Goal: Transaction & Acquisition: Purchase product/service

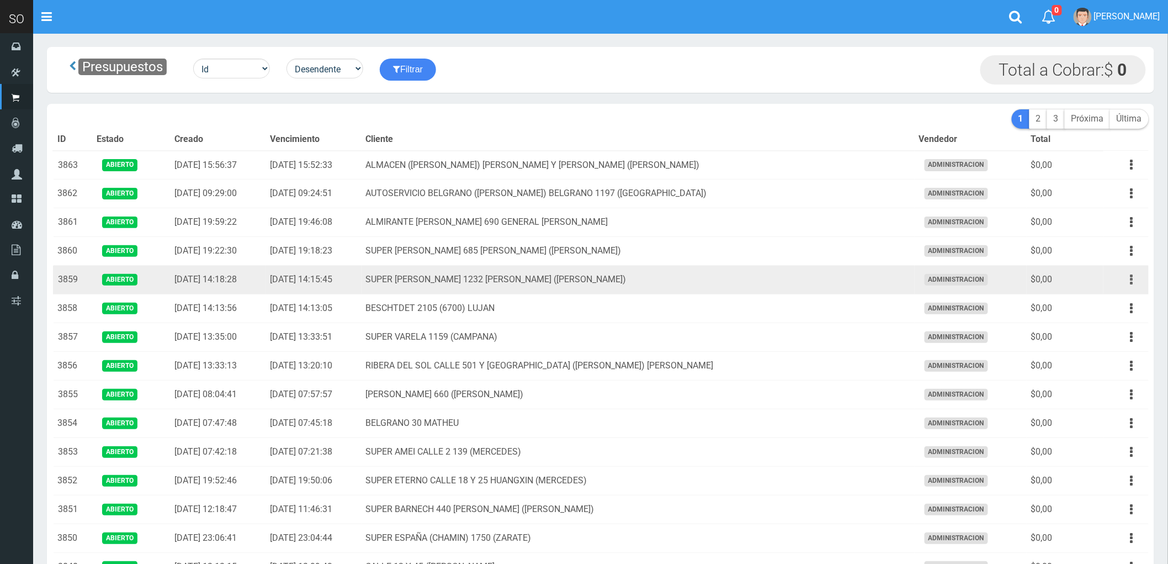
click at [1132, 277] on icon "button" at bounding box center [1132, 279] width 3 height 19
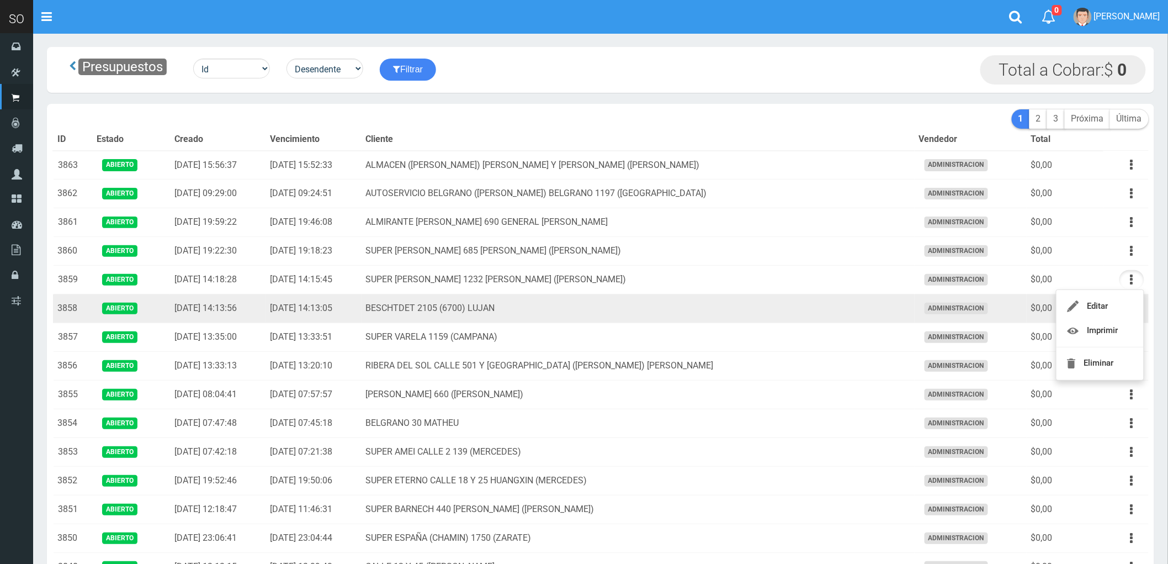
click at [915, 310] on td "ADMINISTRACION" at bounding box center [971, 308] width 112 height 29
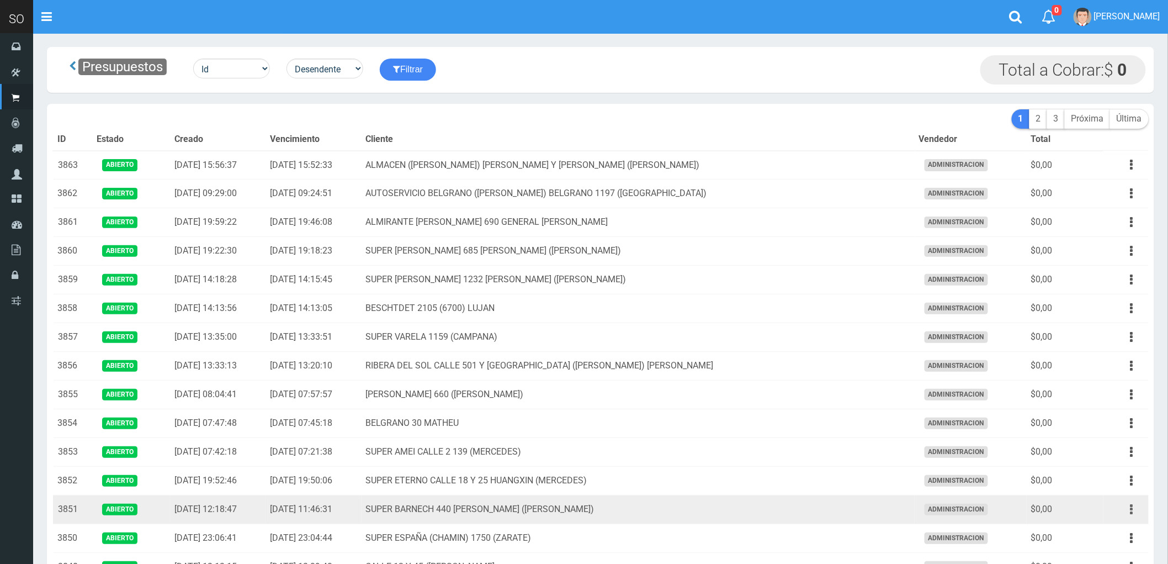
click at [1129, 510] on button "button" at bounding box center [1132, 509] width 25 height 19
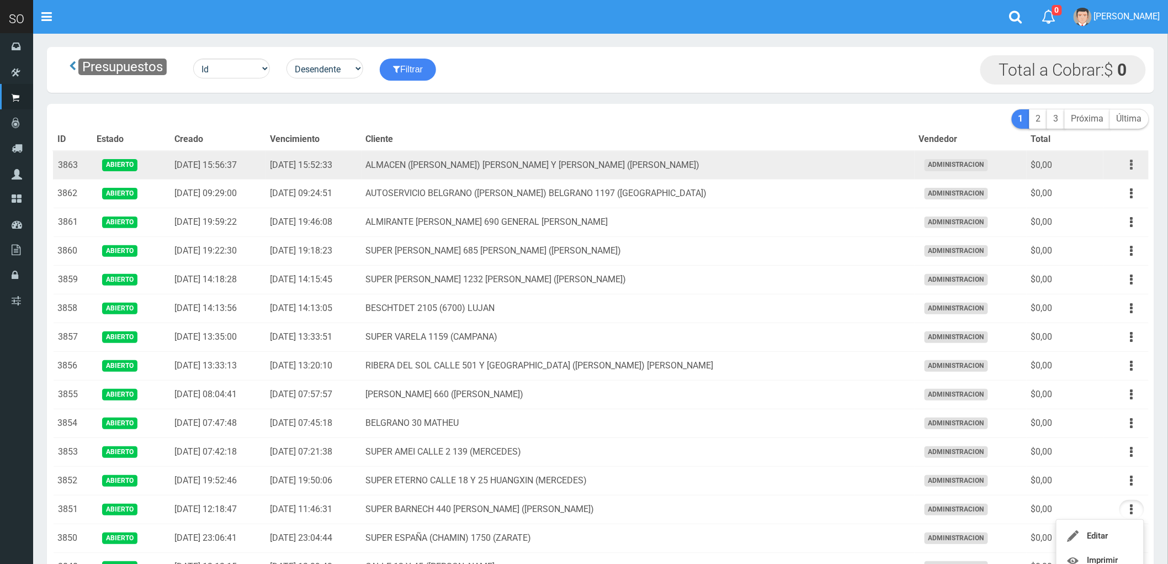
click at [1131, 162] on icon "button" at bounding box center [1132, 164] width 3 height 19
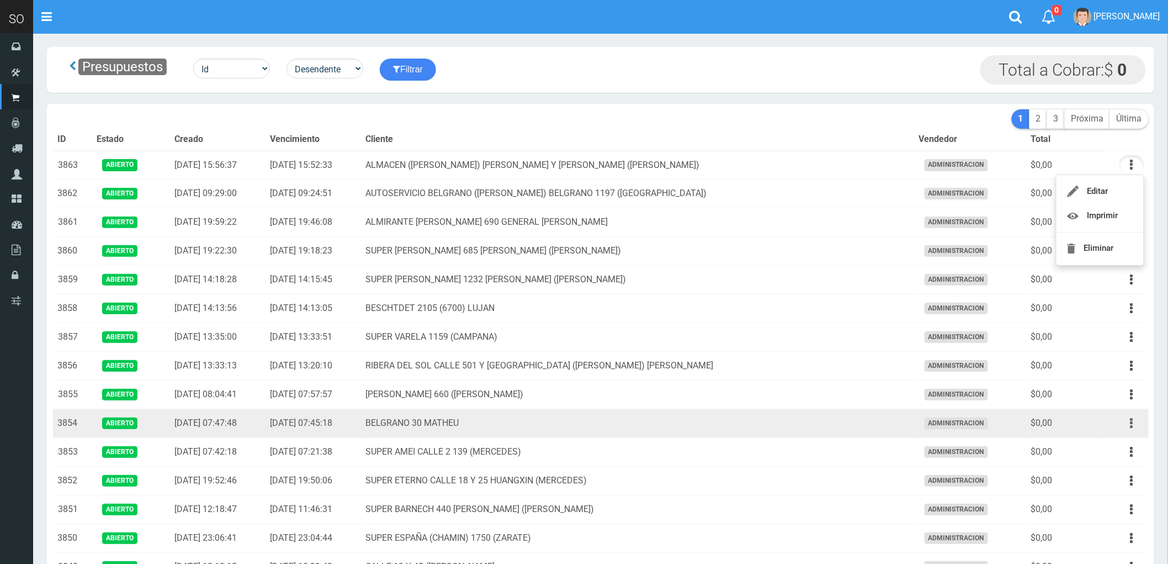
click at [1131, 423] on icon "button" at bounding box center [1132, 423] width 3 height 19
drag, startPoint x: 1102, startPoint y: 457, endPoint x: 1093, endPoint y: 512, distance: 55.9
click at [1093, 512] on link "Eliminar" at bounding box center [1100, 507] width 87 height 24
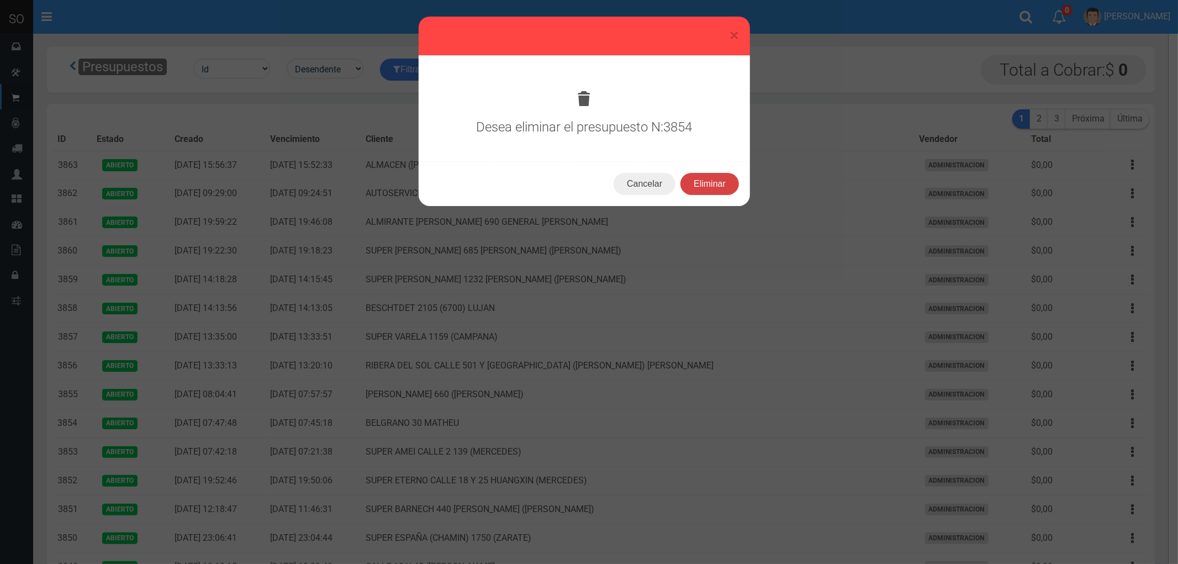
click at [714, 179] on button "Eliminar" at bounding box center [709, 184] width 59 height 22
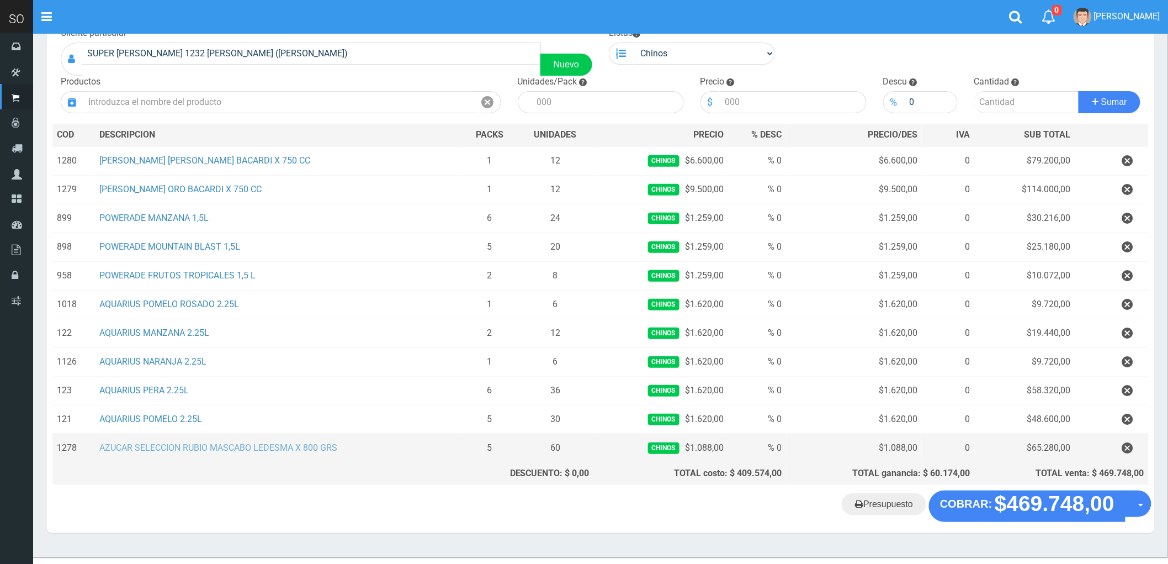
scroll to position [103, 0]
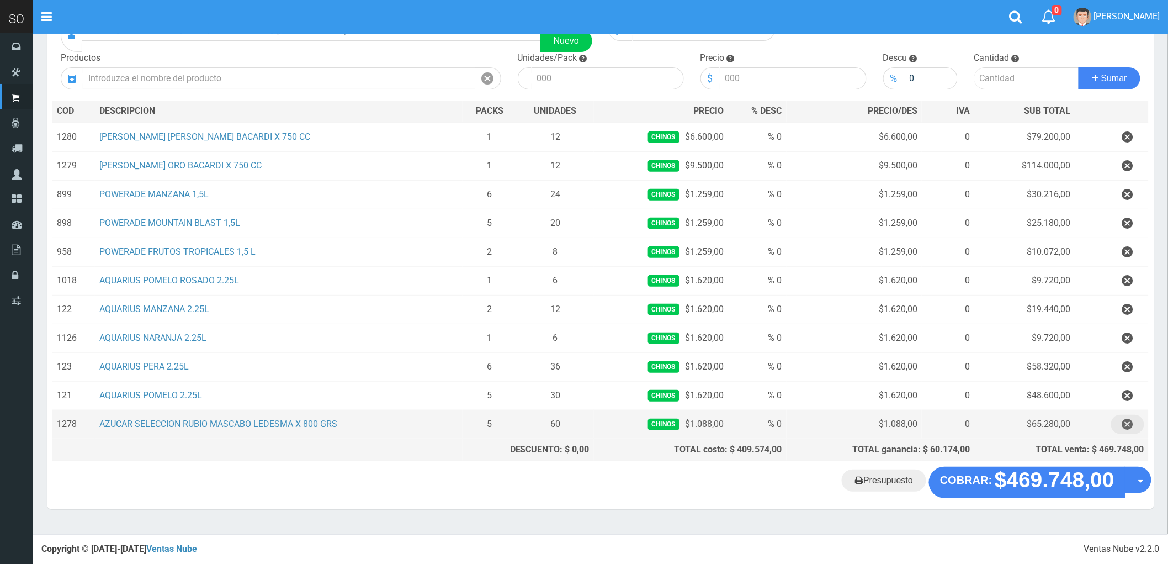
click at [1129, 423] on icon "button" at bounding box center [1127, 424] width 11 height 19
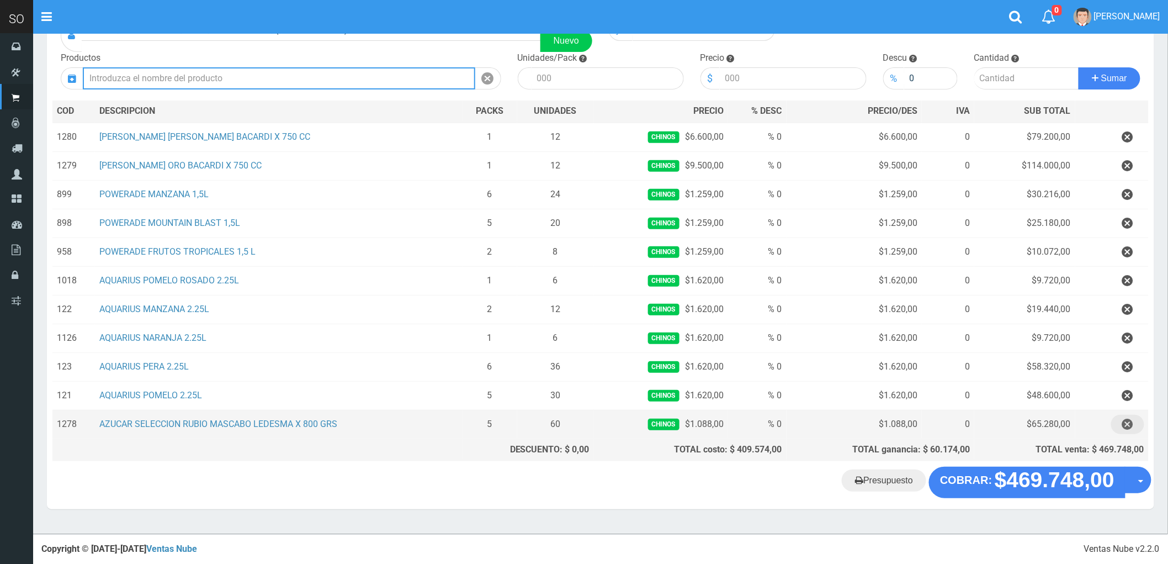
scroll to position [75, 0]
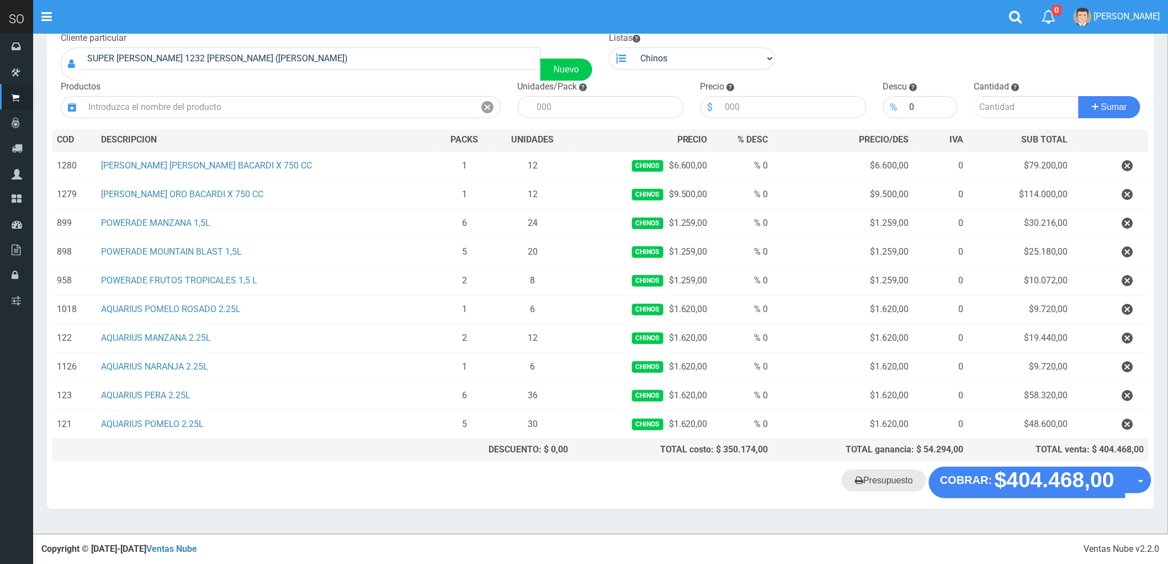
click at [882, 478] on link "Presupuesto" at bounding box center [884, 480] width 84 height 22
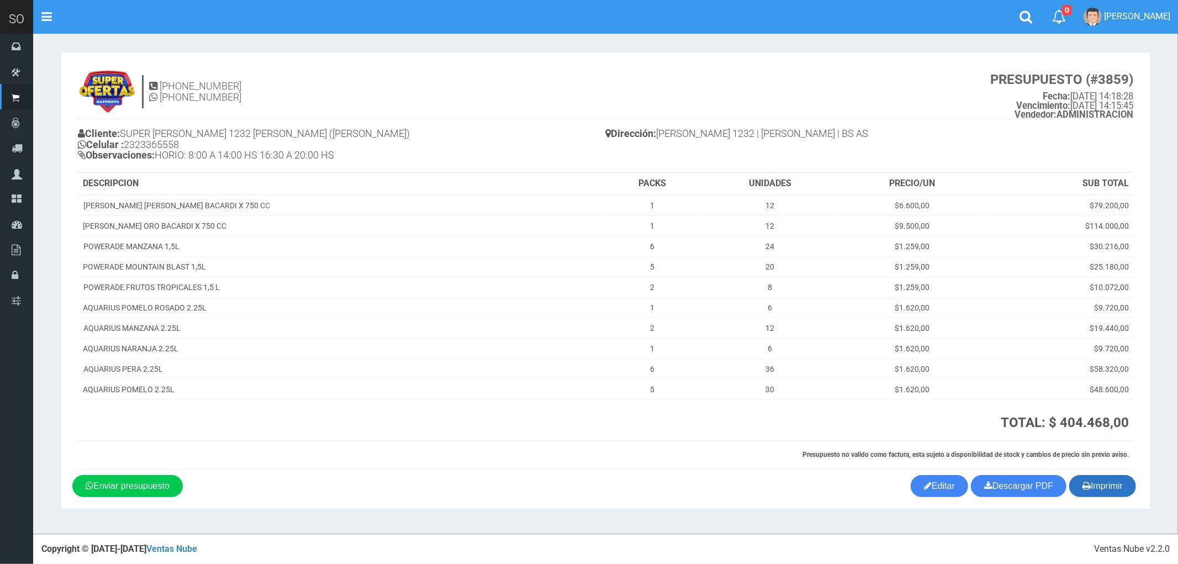
drag, startPoint x: 1111, startPoint y: 486, endPoint x: 654, endPoint y: 316, distance: 487.0
click at [1116, 482] on button "Imprimir" at bounding box center [1102, 486] width 67 height 22
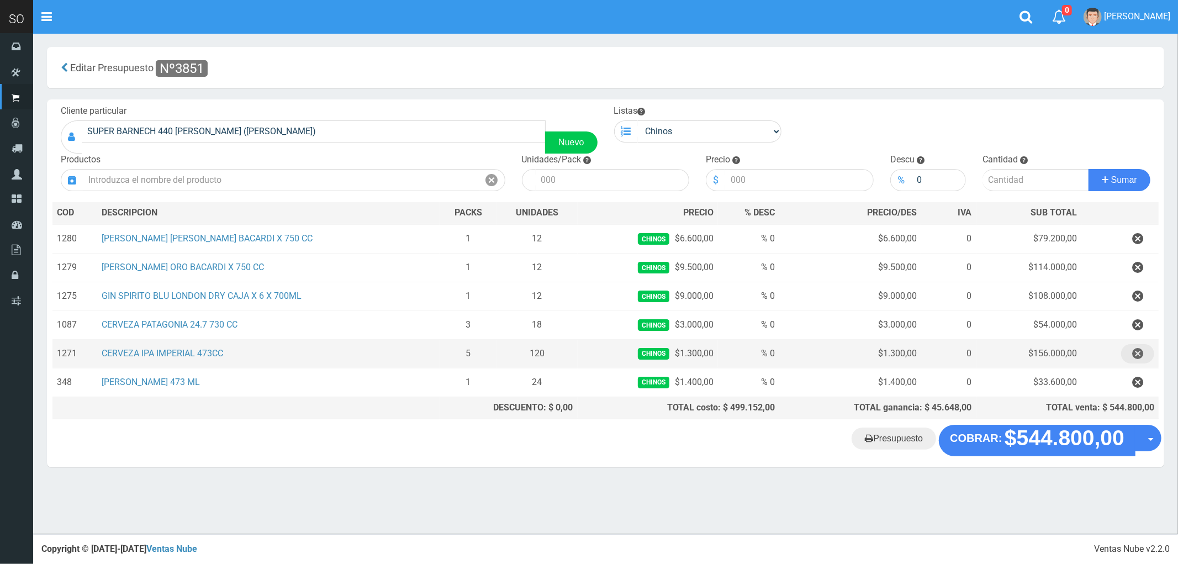
click at [1135, 353] on icon "button" at bounding box center [1137, 353] width 11 height 19
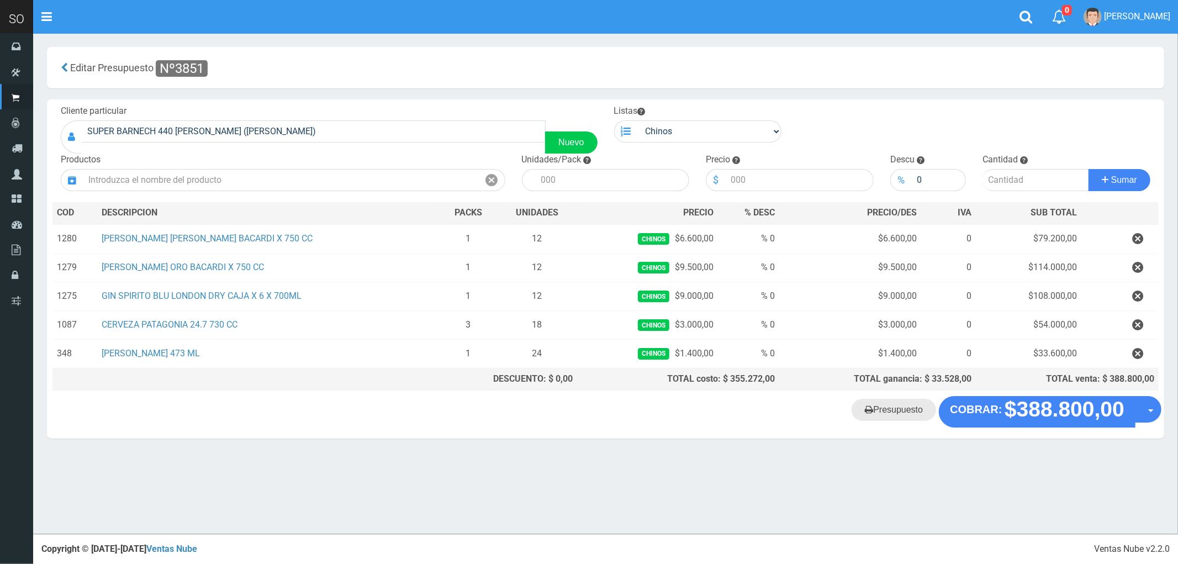
click at [900, 417] on link "Presupuesto" at bounding box center [893, 410] width 84 height 22
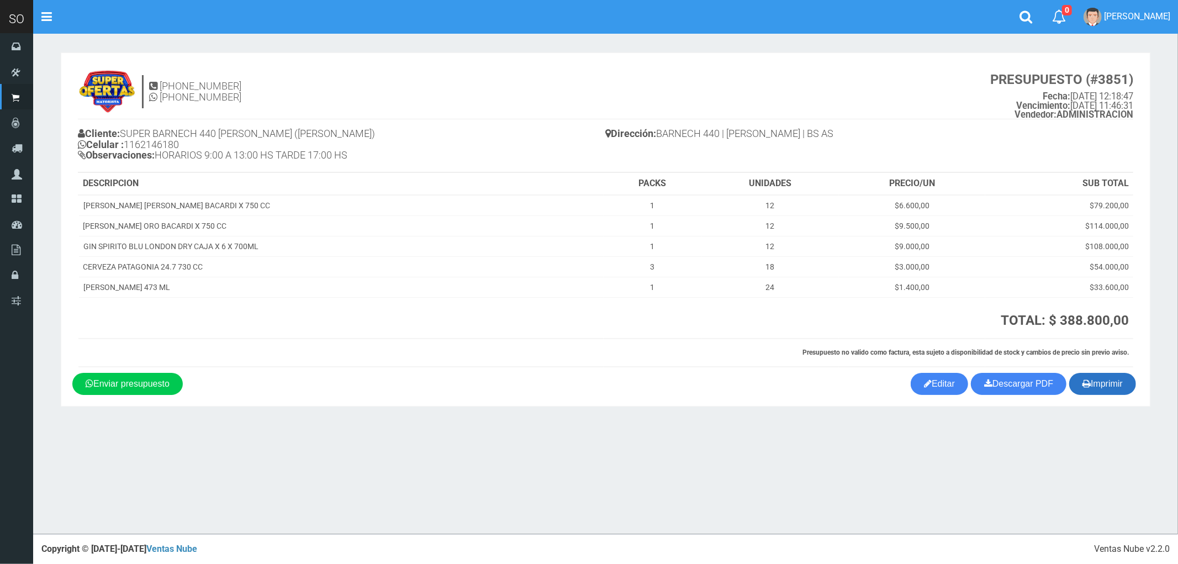
click at [1095, 385] on button "Imprimir" at bounding box center [1102, 384] width 67 height 22
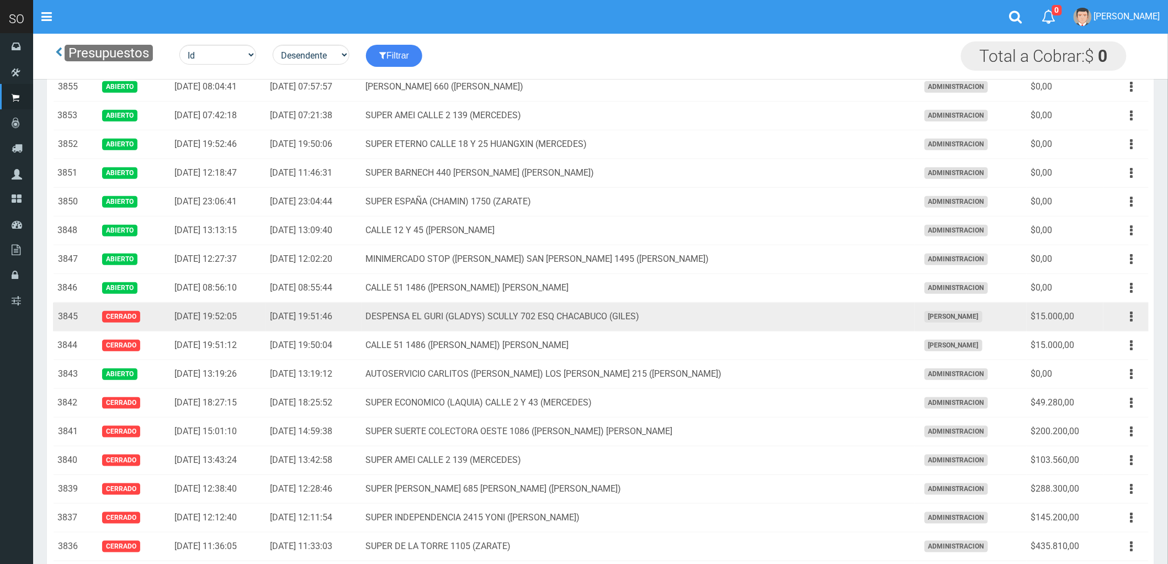
scroll to position [245, 0]
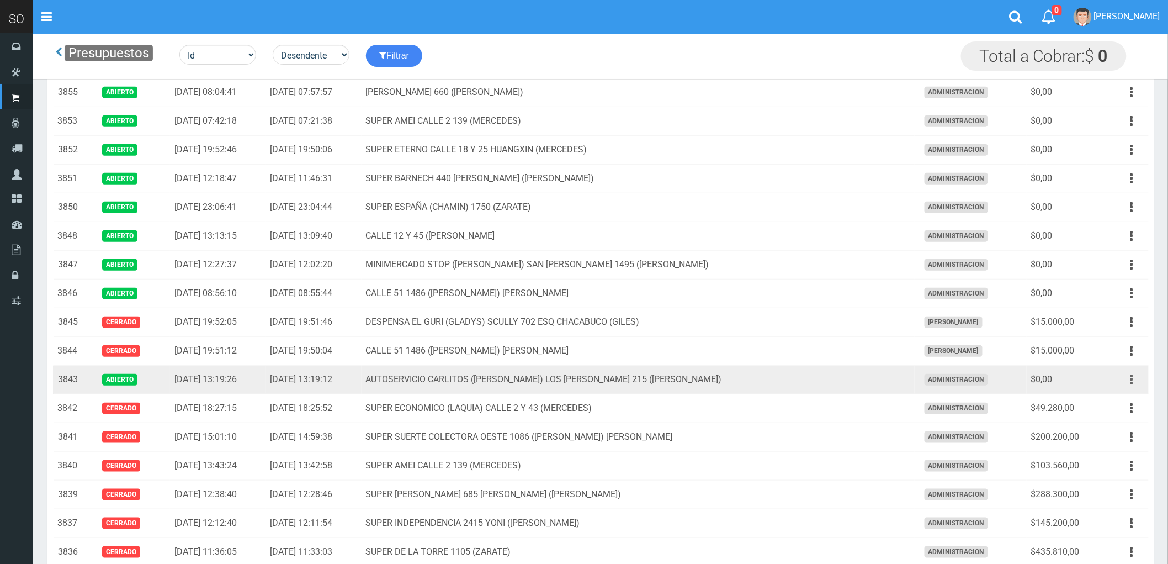
click at [1129, 378] on button "button" at bounding box center [1132, 379] width 25 height 19
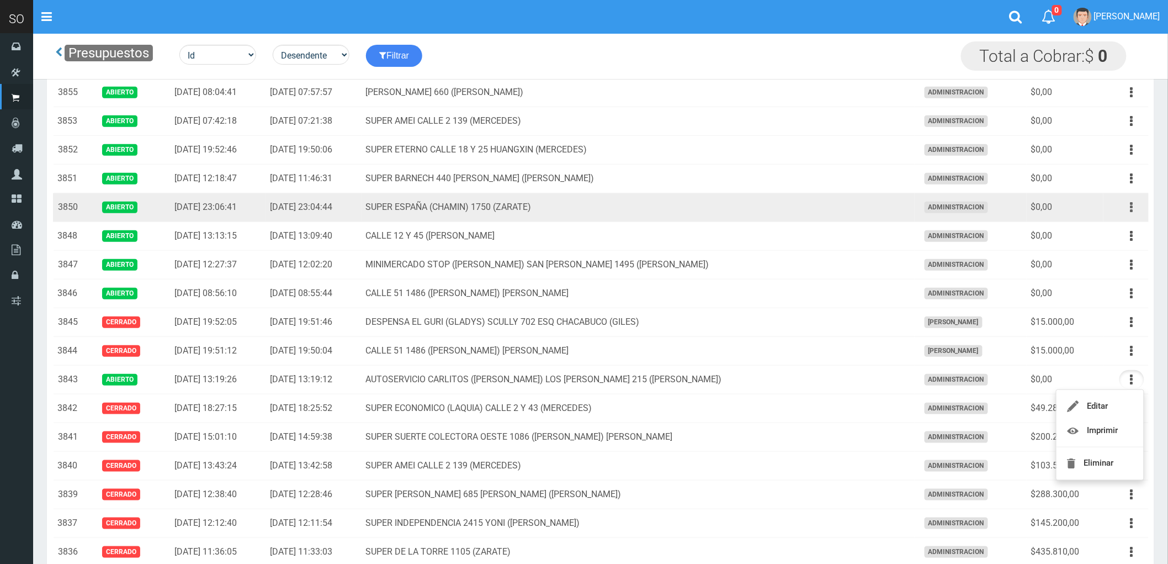
click at [1130, 207] on button "button" at bounding box center [1132, 207] width 25 height 19
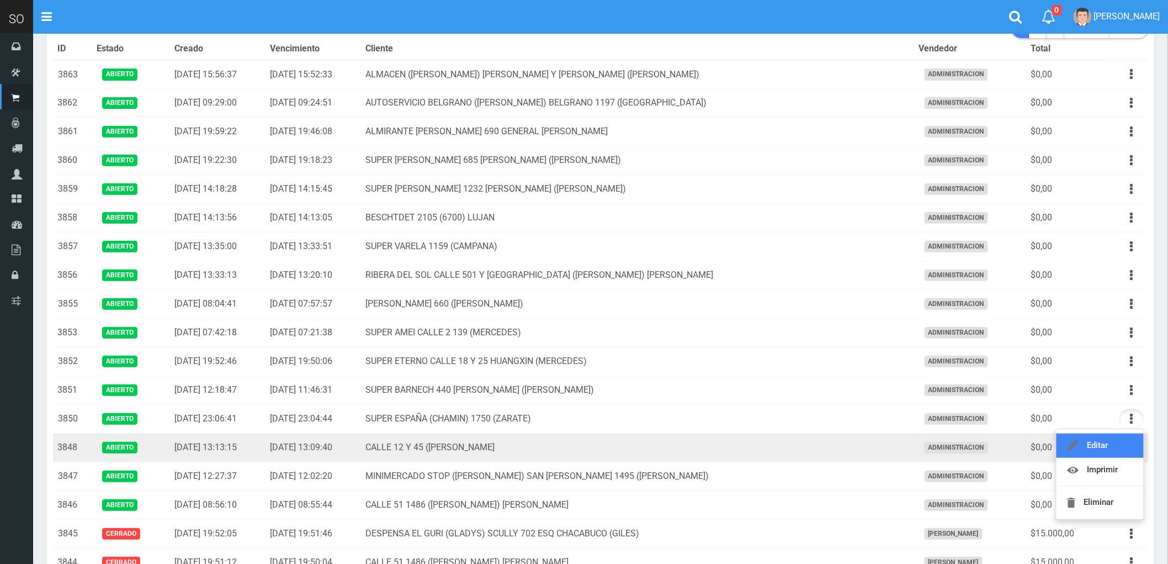
scroll to position [0, 0]
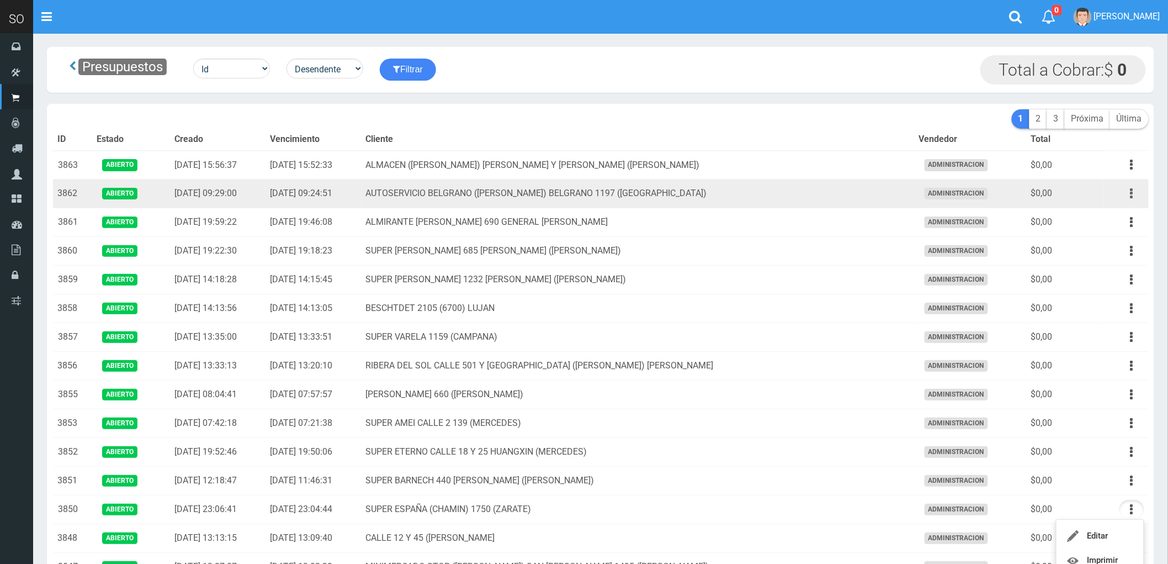
click at [1128, 195] on button "button" at bounding box center [1132, 193] width 25 height 19
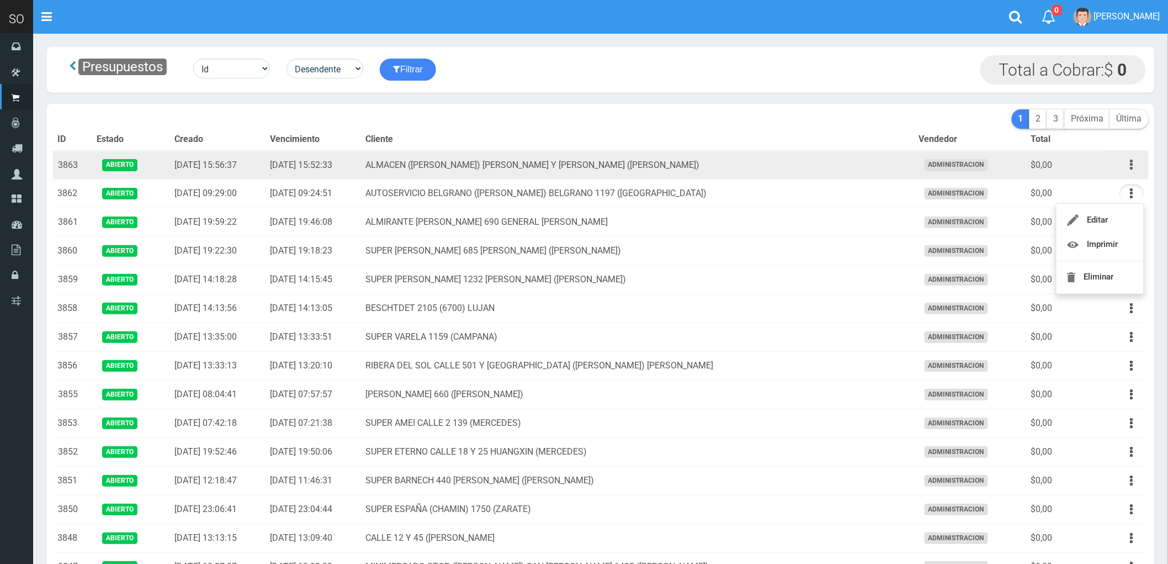
click at [1129, 163] on button "button" at bounding box center [1132, 164] width 25 height 19
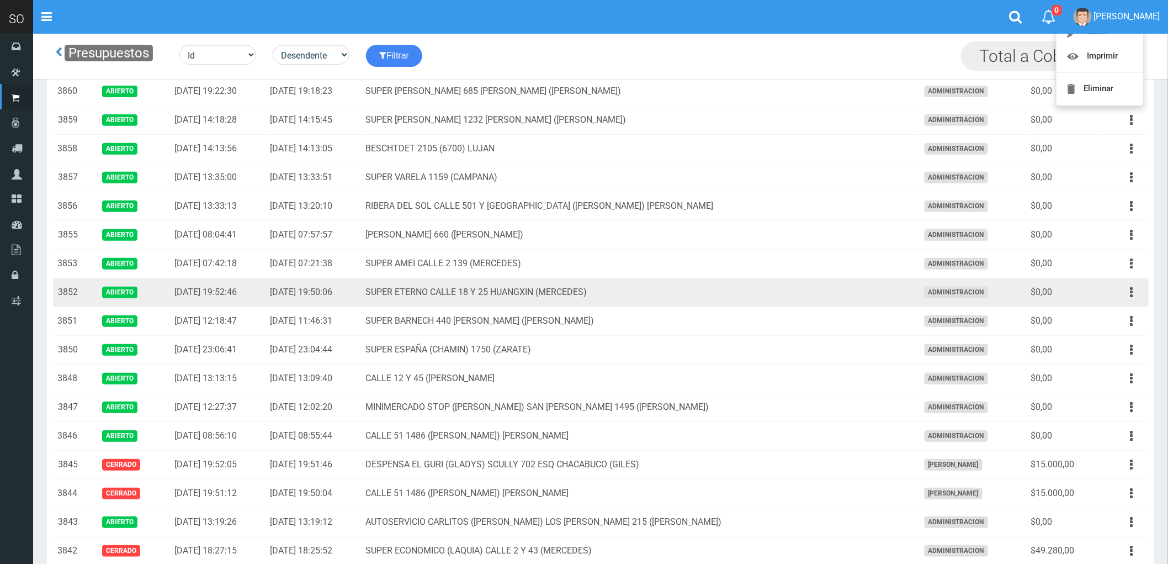
scroll to position [61, 0]
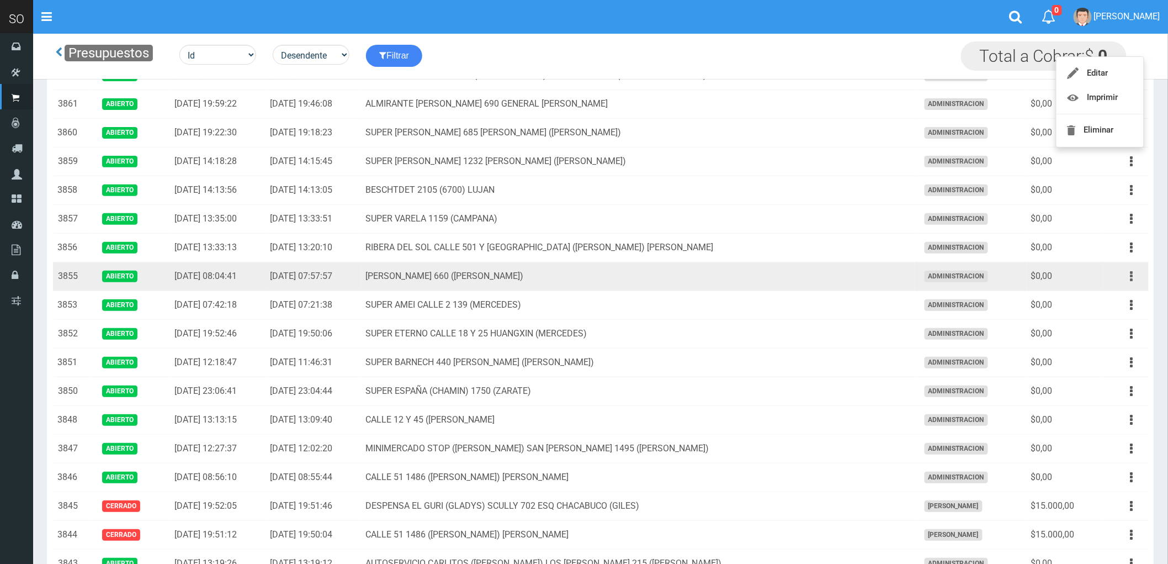
click at [1129, 277] on button "button" at bounding box center [1132, 276] width 25 height 19
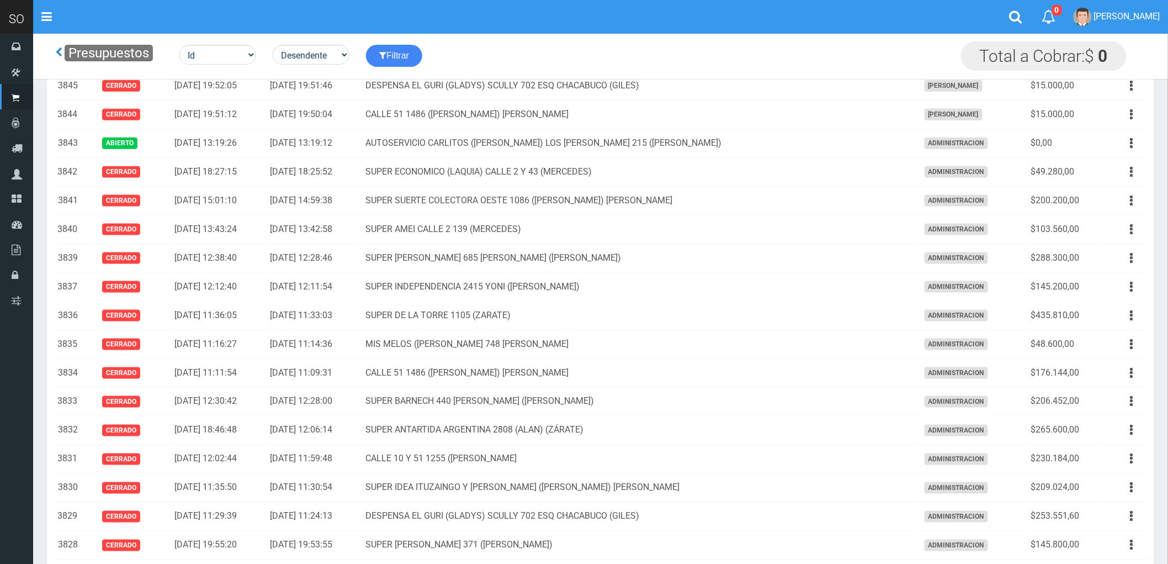
scroll to position [306, 0]
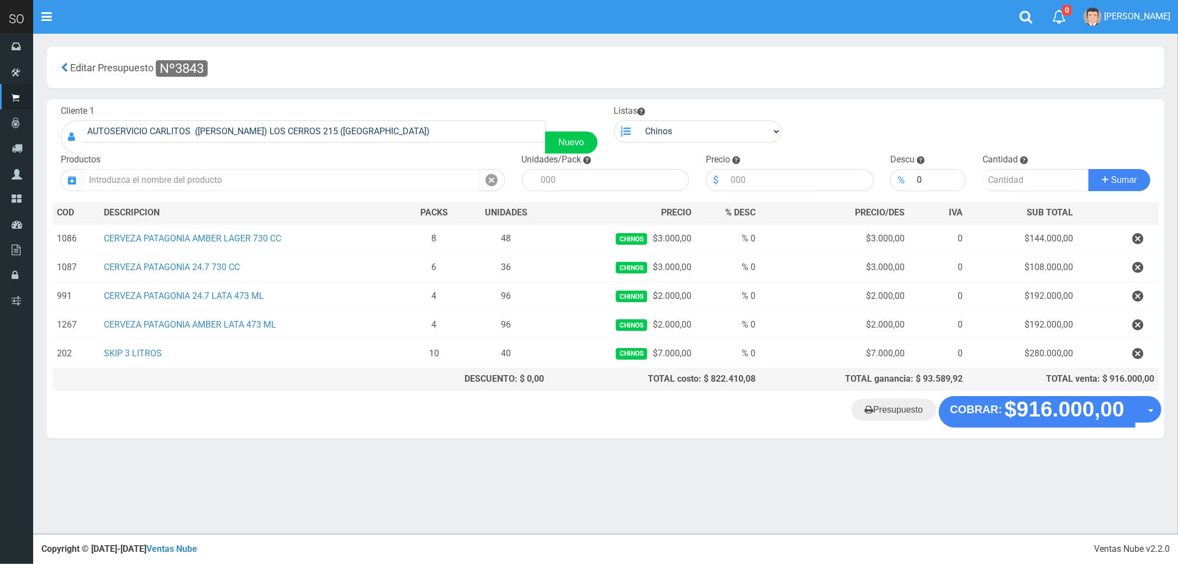
click at [186, 179] on input "text" at bounding box center [281, 180] width 396 height 22
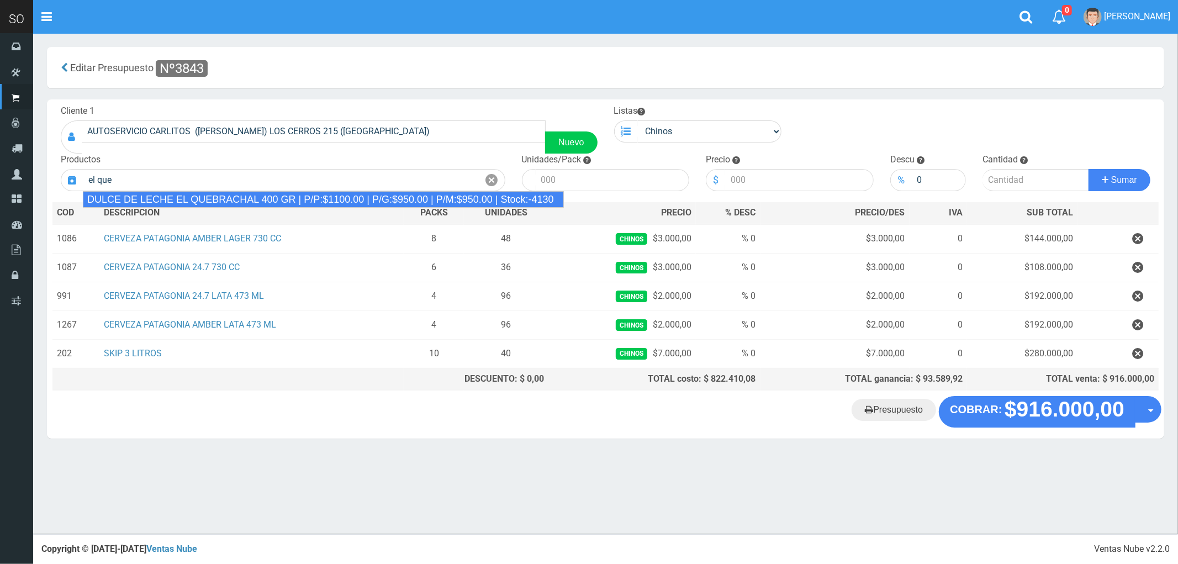
click at [197, 195] on div "DULCE DE LECHE EL QUEBRACHAL 400 GR | P/P:$1100.00 | P/G:$950.00 | P/M:$950.00 …" at bounding box center [323, 199] width 481 height 17
type input "DULCE DE LECHE EL QUEBRACHAL 400 GR | P/P:$1100.00 | P/G:$950.00 | P/M:$950.00 …"
type input "12"
type input "1100.00"
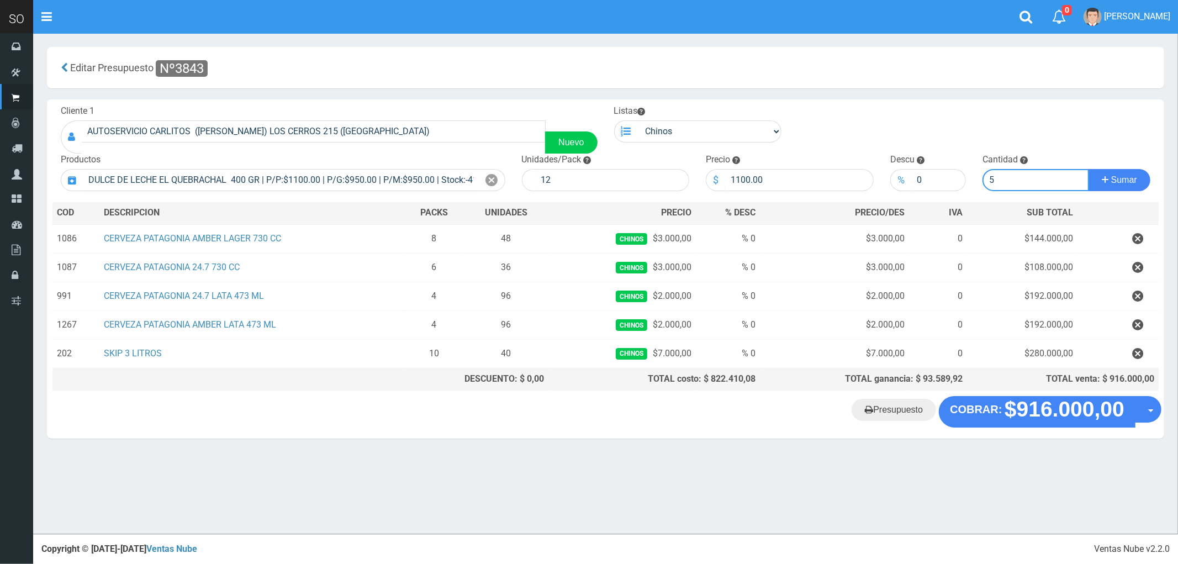
type input "5"
click at [1088, 169] on button "Sumar" at bounding box center [1119, 180] width 62 height 22
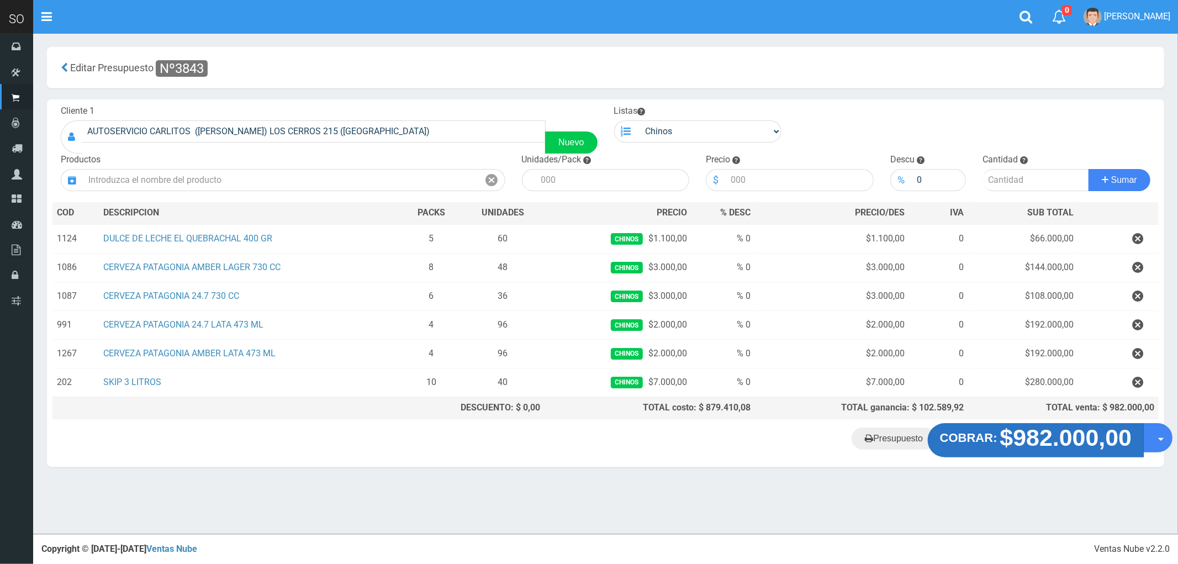
click at [997, 437] on strong "COBRAR:" at bounding box center [968, 437] width 57 height 13
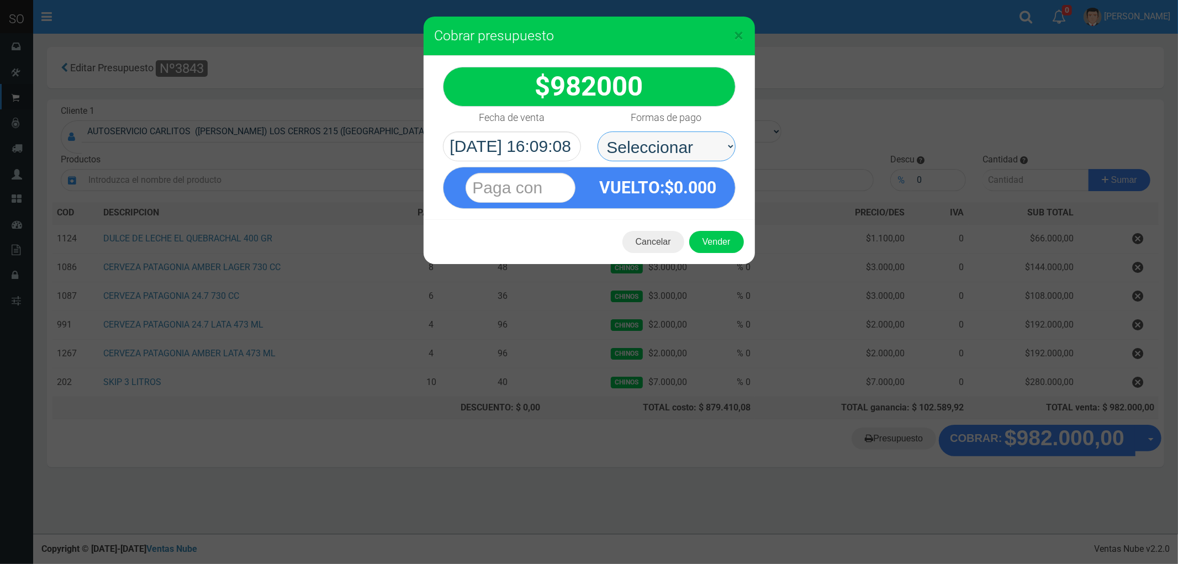
drag, startPoint x: 634, startPoint y: 145, endPoint x: 637, endPoint y: 151, distance: 6.2
click at [634, 145] on select "Seleccionar Efectivo Tarjeta de Crédito Depósito Débito" at bounding box center [666, 146] width 138 height 30
select select "Efectivo"
click at [597, 131] on select "Seleccionar Efectivo Tarjeta de Crédito Depósito Débito" at bounding box center [666, 146] width 138 height 30
click at [718, 239] on button "Vender" at bounding box center [716, 242] width 55 height 22
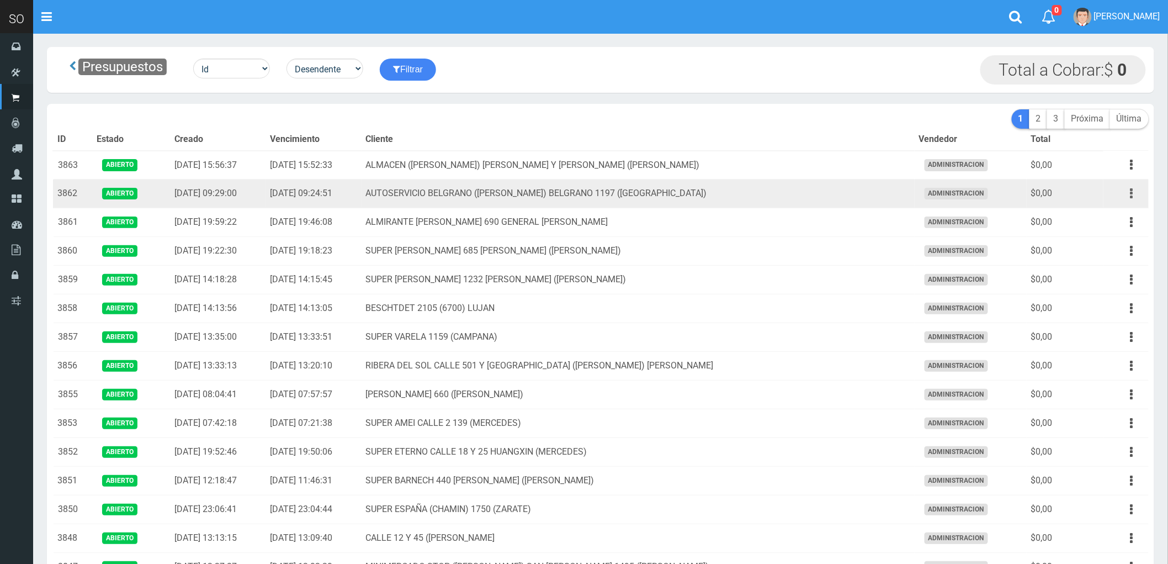
click at [1129, 192] on button "button" at bounding box center [1132, 193] width 25 height 19
